Goal: Task Accomplishment & Management: Use online tool/utility

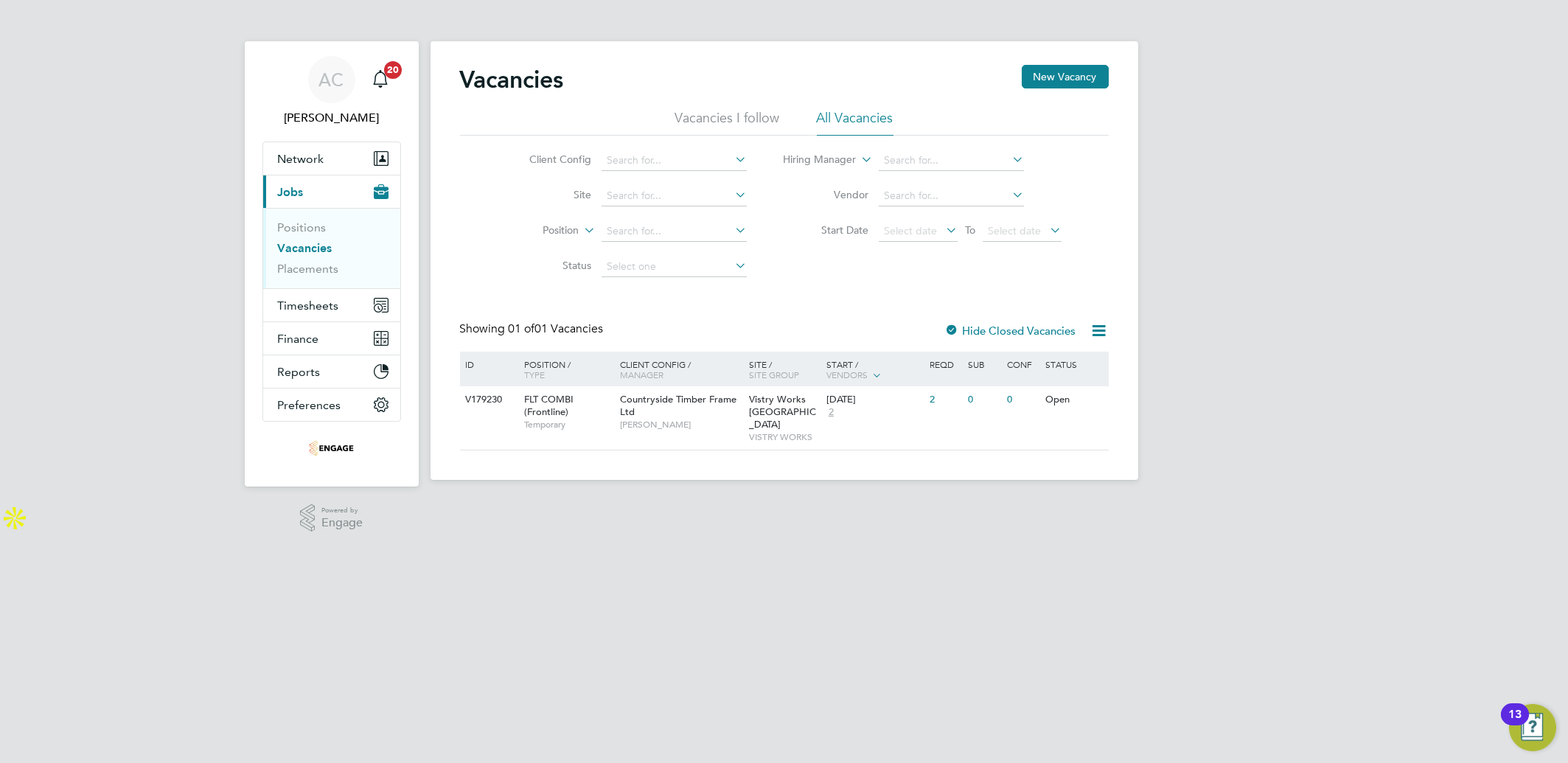
click at [1014, 533] on html "AC Aliona Cozacenco Notifications 20 Applications: Network Team Members Busines…" at bounding box center [784, 266] width 1568 height 533
click at [308, 312] on span "Timesheets" at bounding box center [308, 305] width 61 height 14
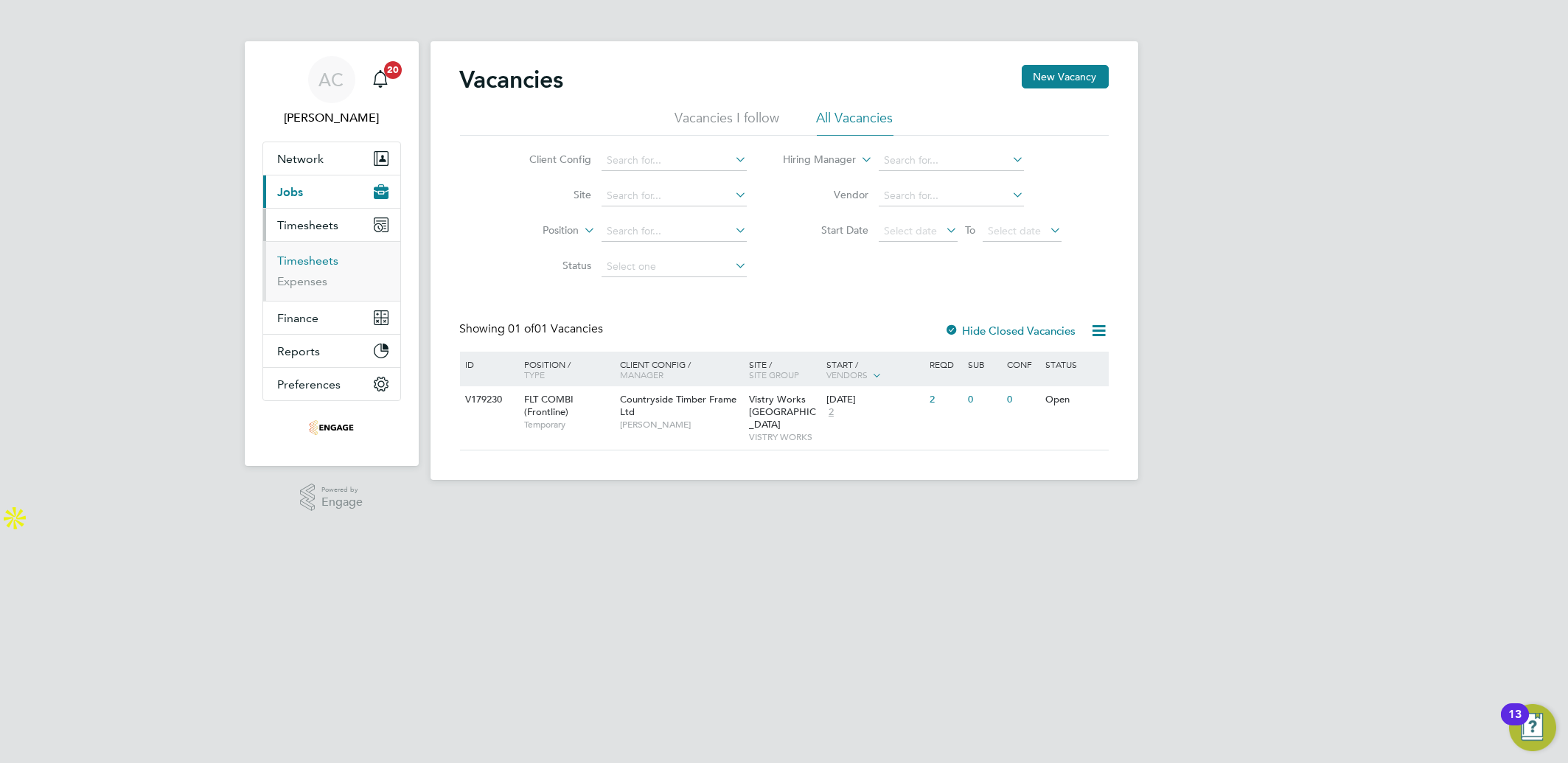
click at [299, 263] on link "Timesheets" at bounding box center [308, 260] width 61 height 14
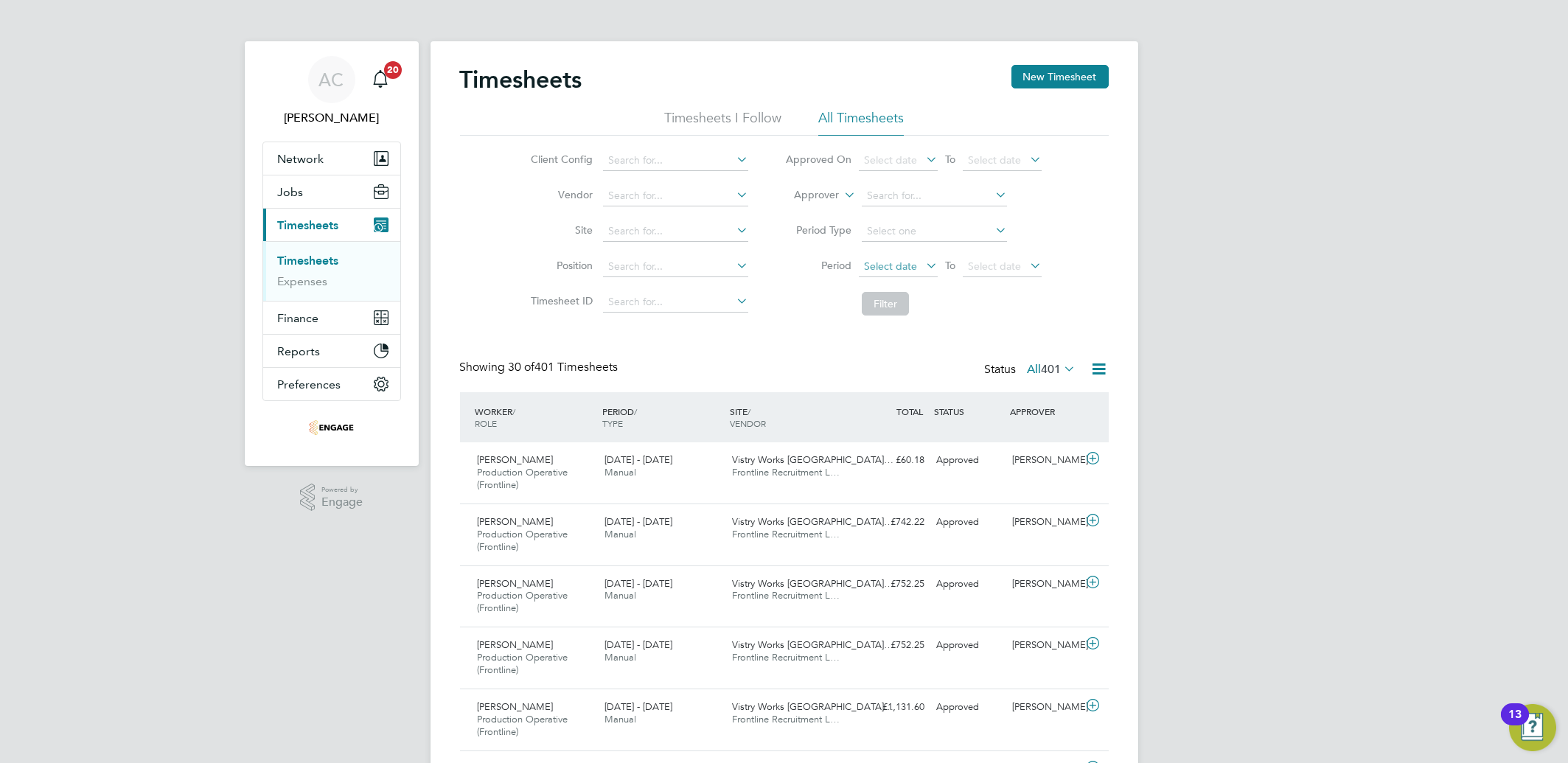
click at [880, 261] on span "Select date" at bounding box center [890, 266] width 53 height 13
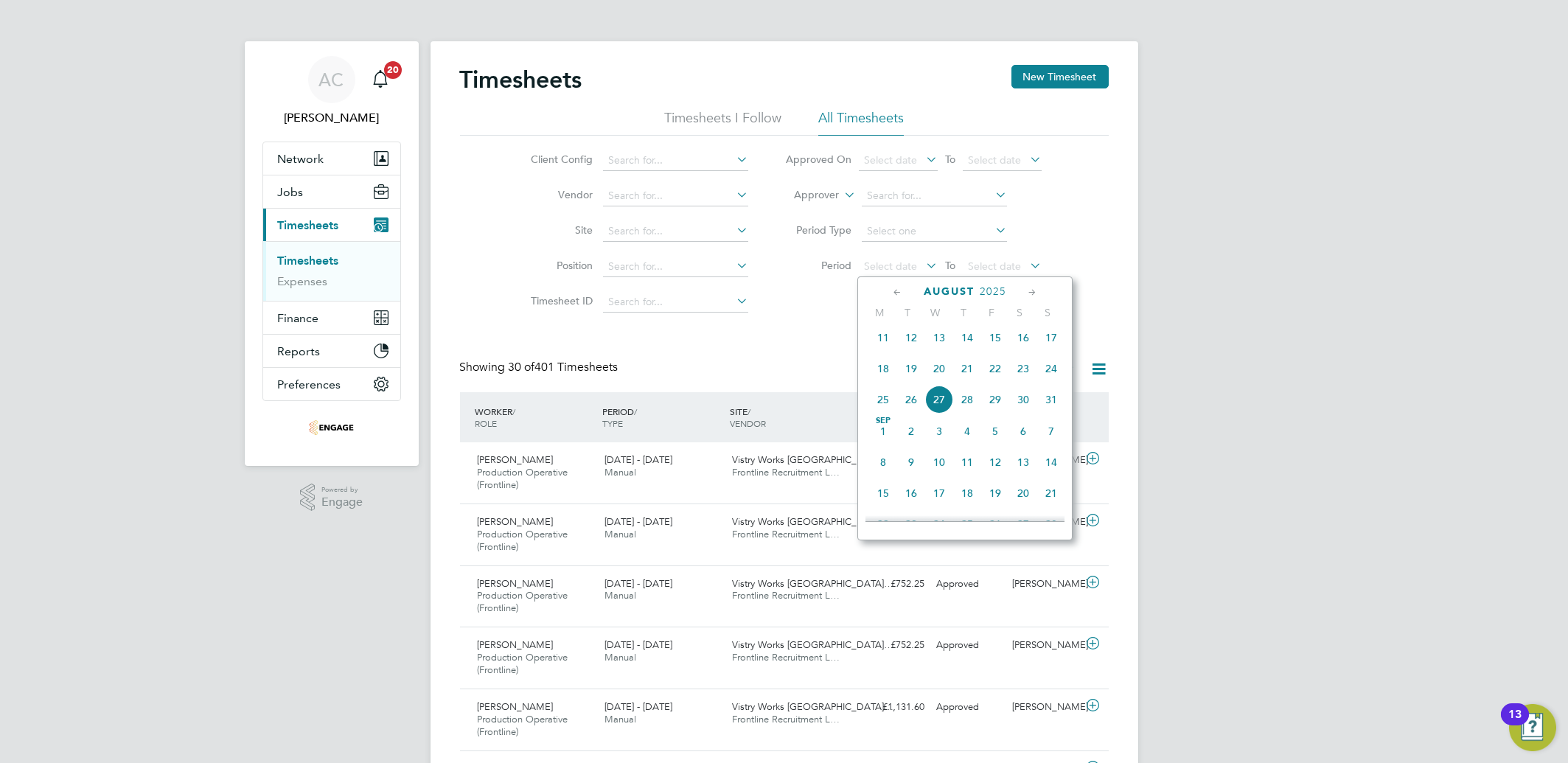
click at [880, 378] on span "18" at bounding box center [883, 368] width 28 height 28
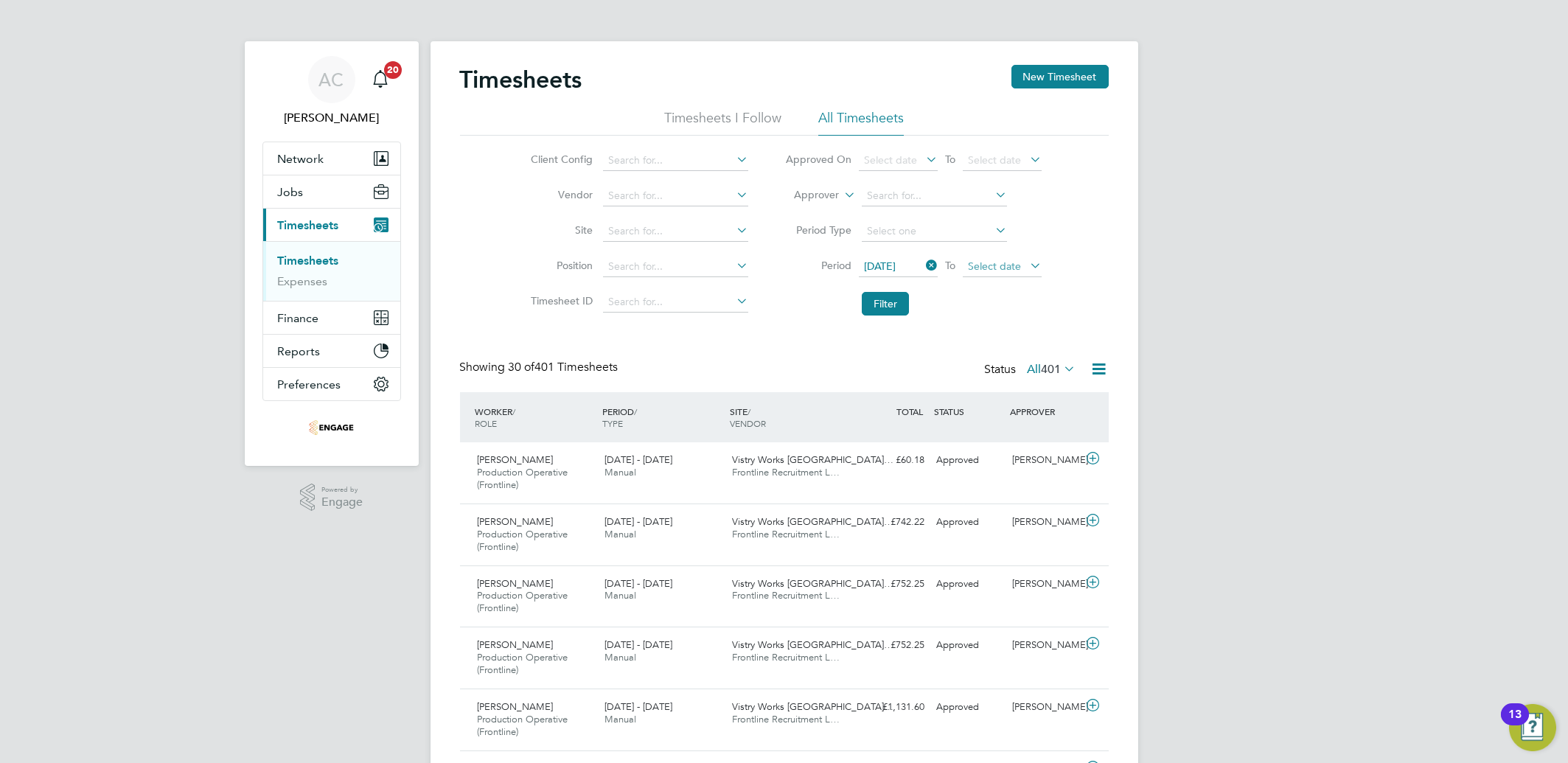
click at [984, 270] on span "Select date" at bounding box center [1002, 267] width 79 height 20
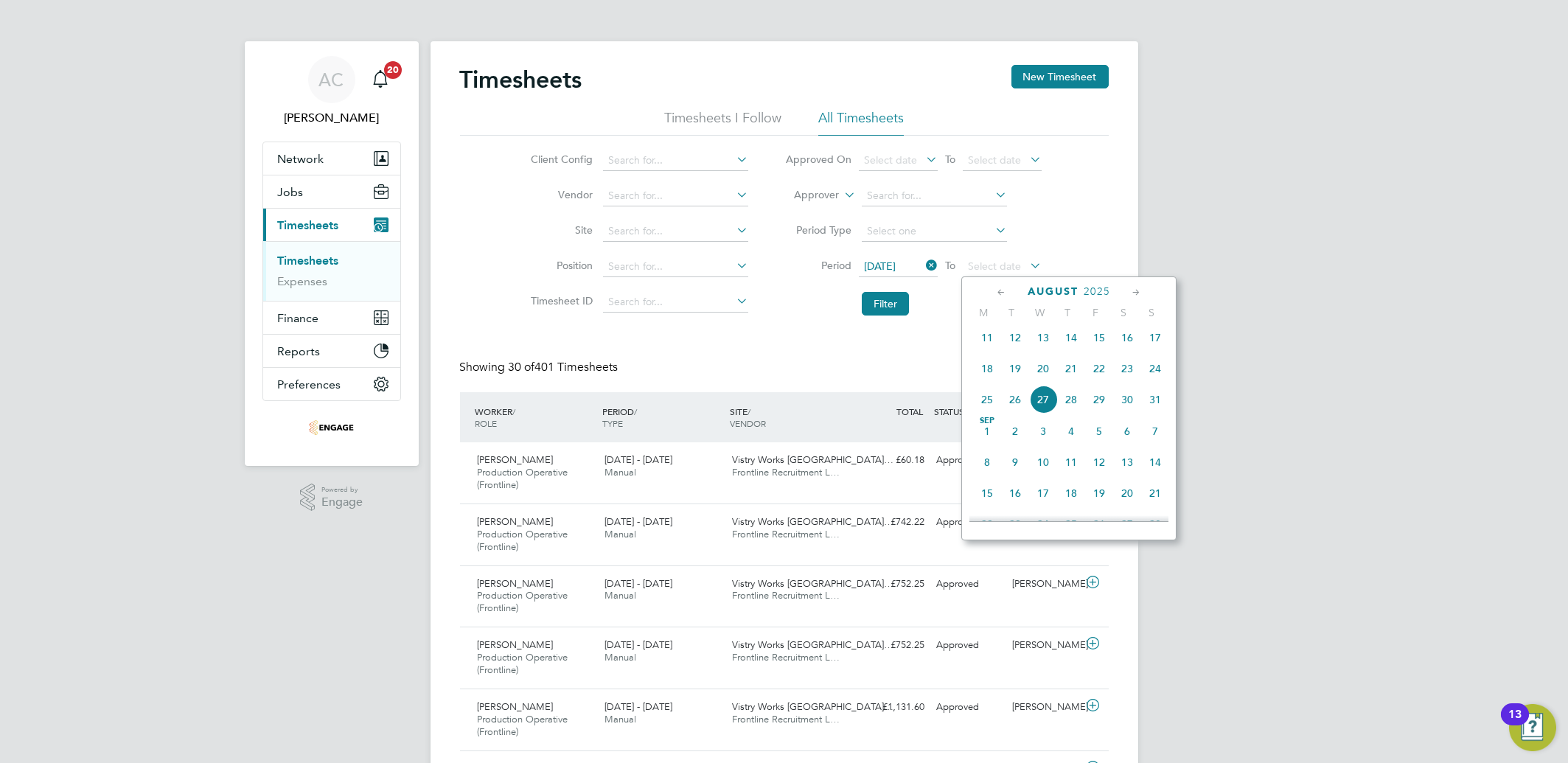
click at [1159, 372] on span "24" at bounding box center [1155, 368] width 28 height 28
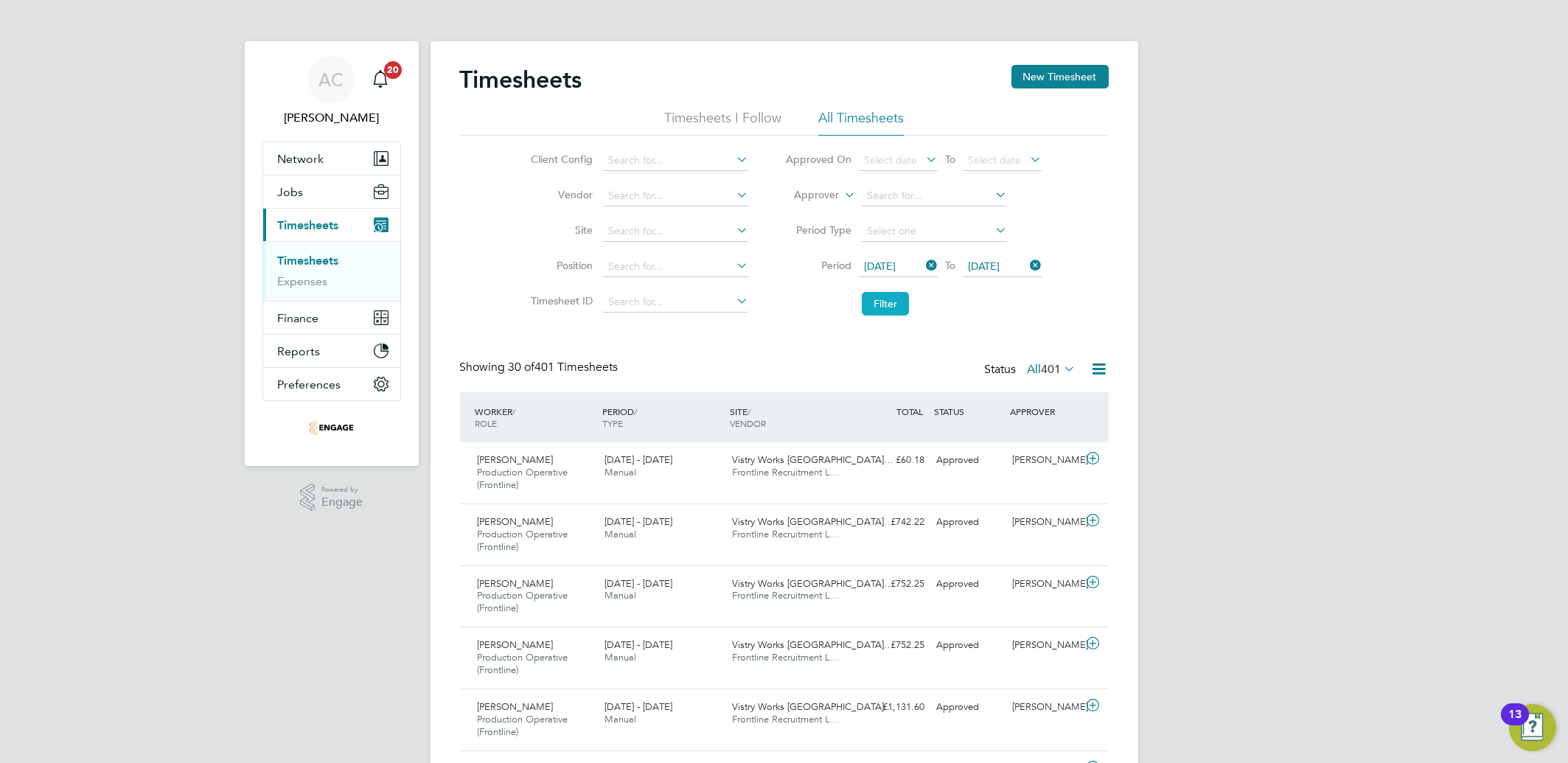
click at [874, 296] on button "Filter" at bounding box center [885, 304] width 47 height 24
click at [1042, 70] on button "New Timesheet" at bounding box center [1060, 76] width 97 height 24
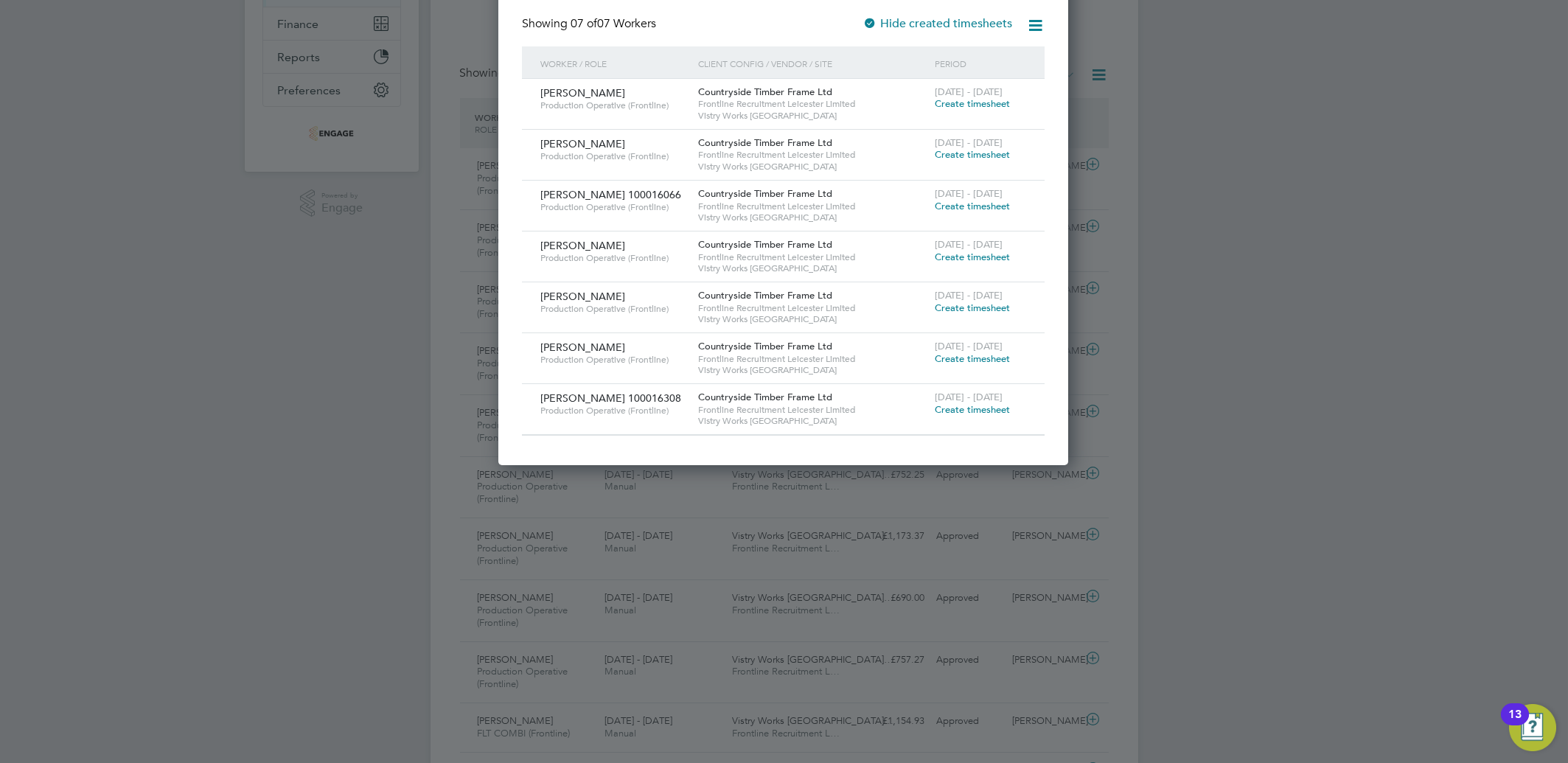
click at [669, 553] on div at bounding box center [784, 382] width 1568 height 763
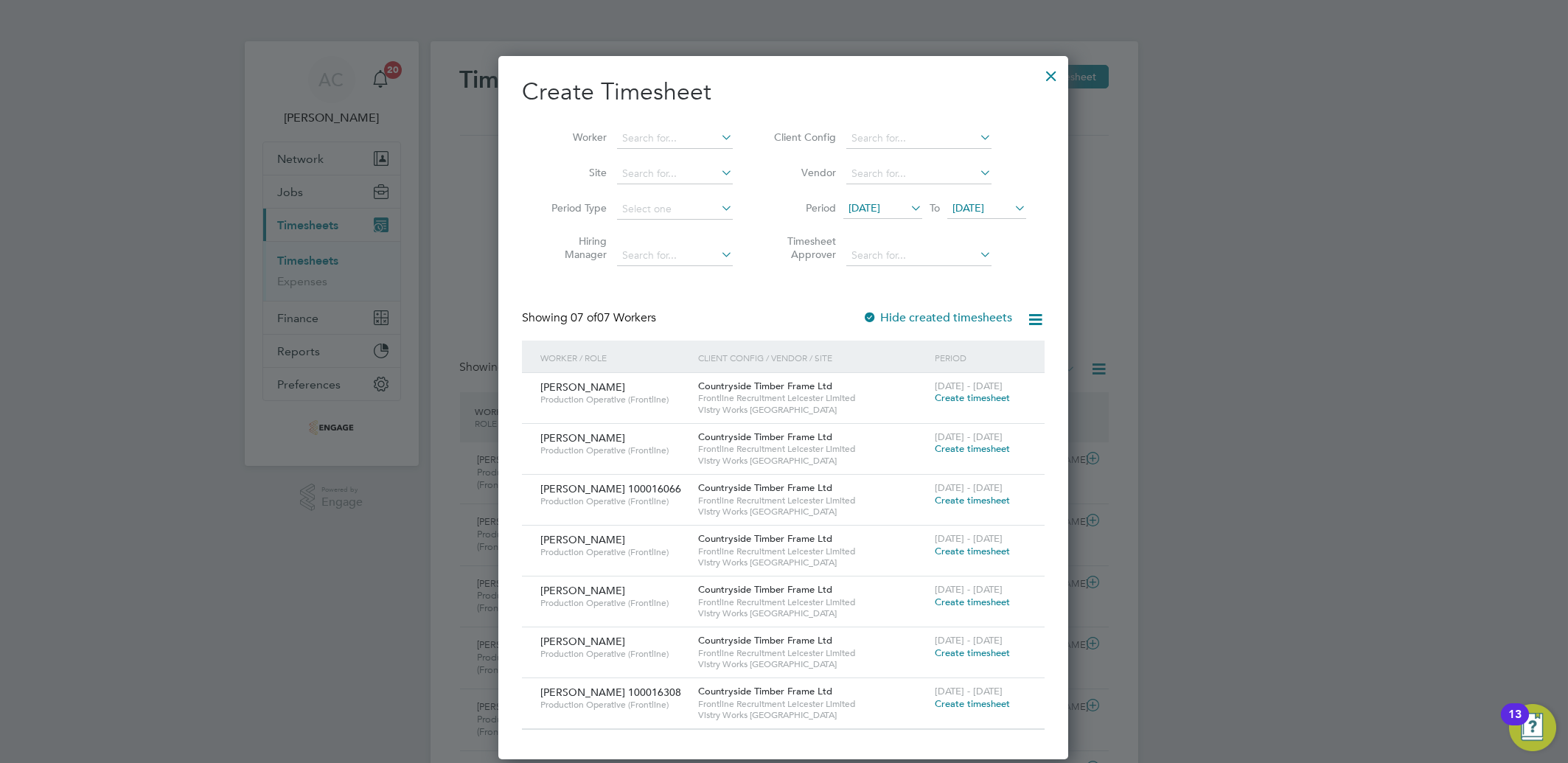
click at [1057, 74] on div at bounding box center [1051, 72] width 26 height 26
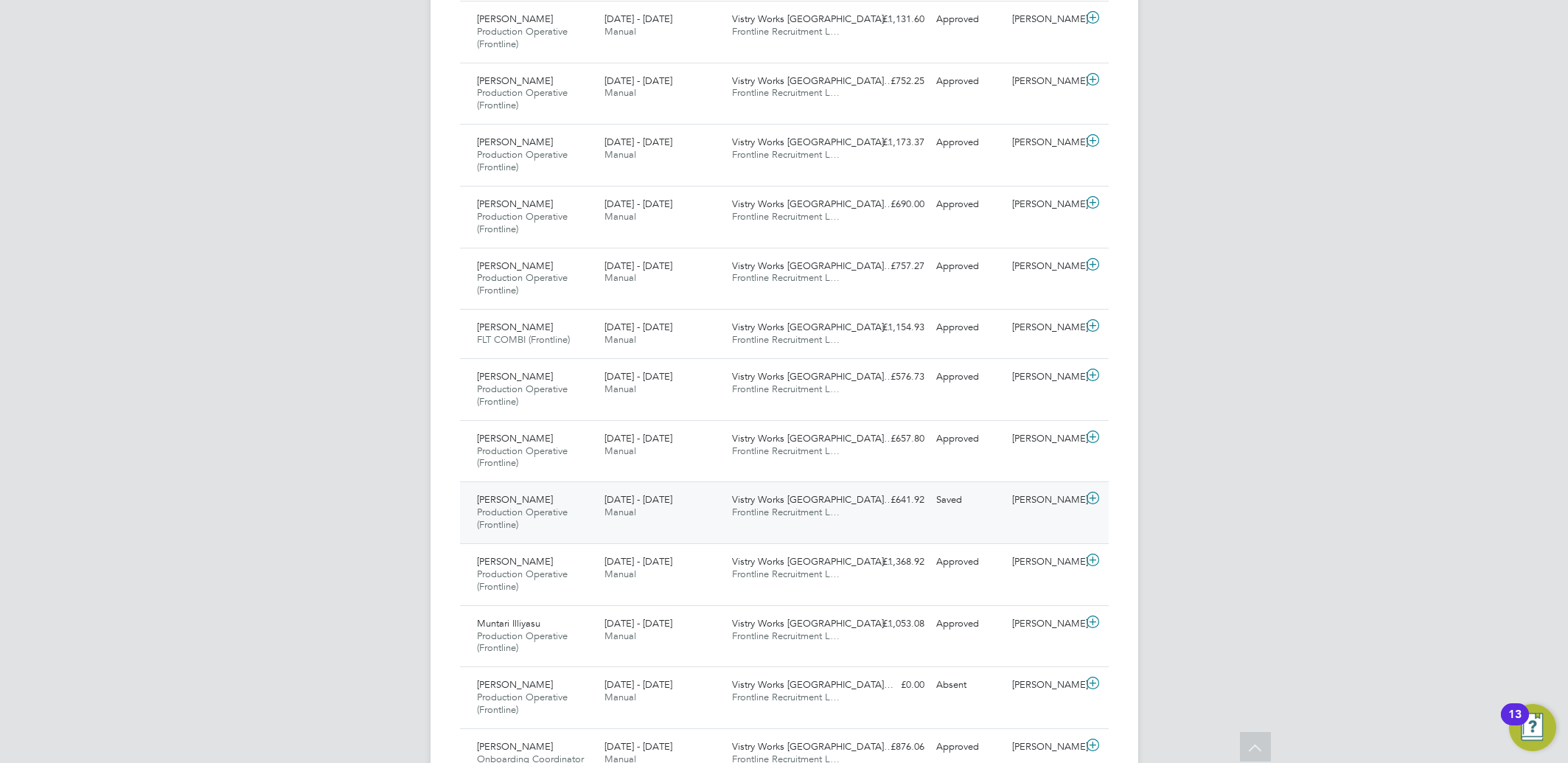
click at [1096, 499] on icon at bounding box center [1092, 498] width 19 height 12
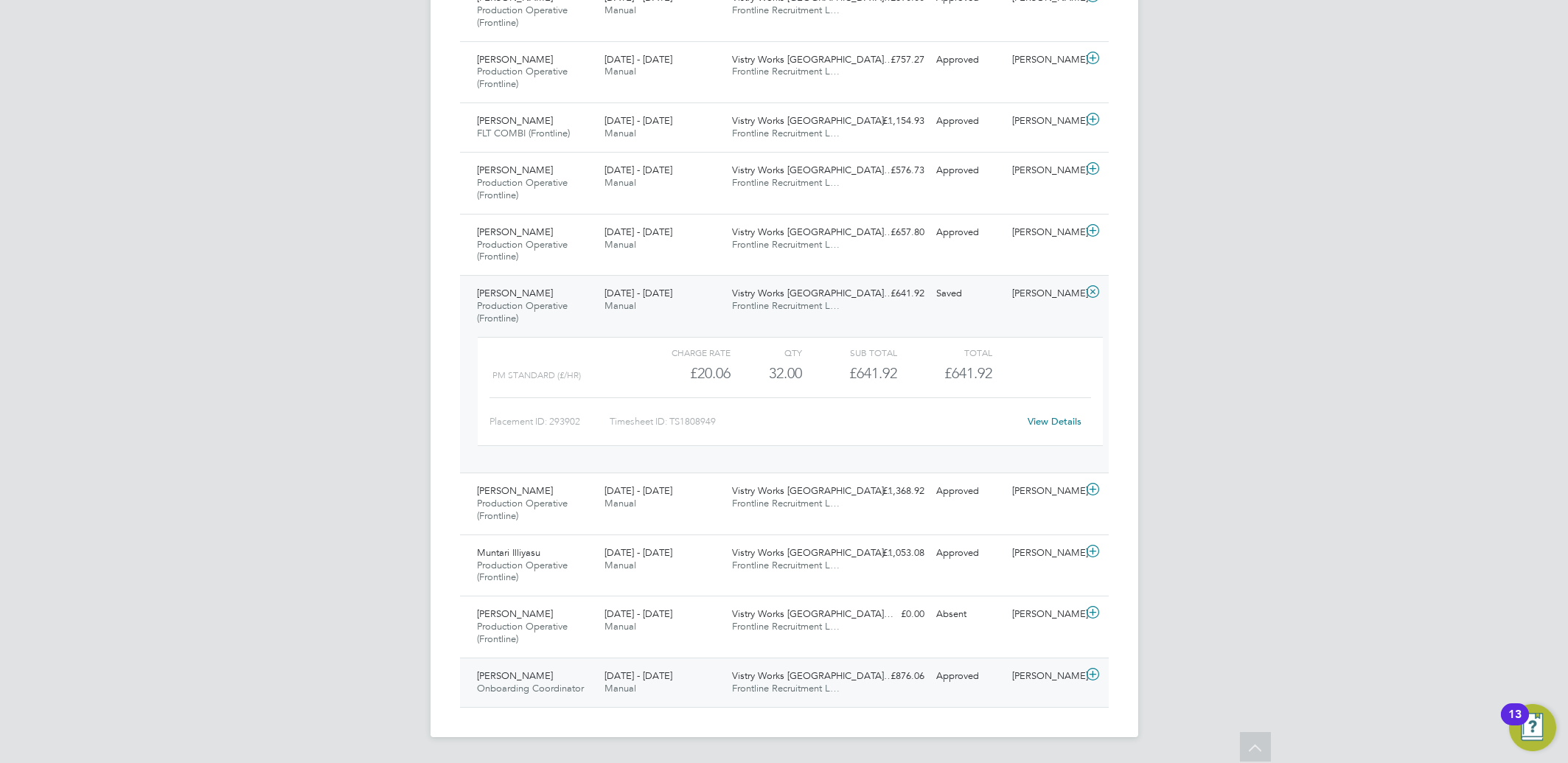
click at [1038, 671] on div "[PERSON_NAME]" at bounding box center [1044, 676] width 76 height 25
